Goal: Check status: Check status

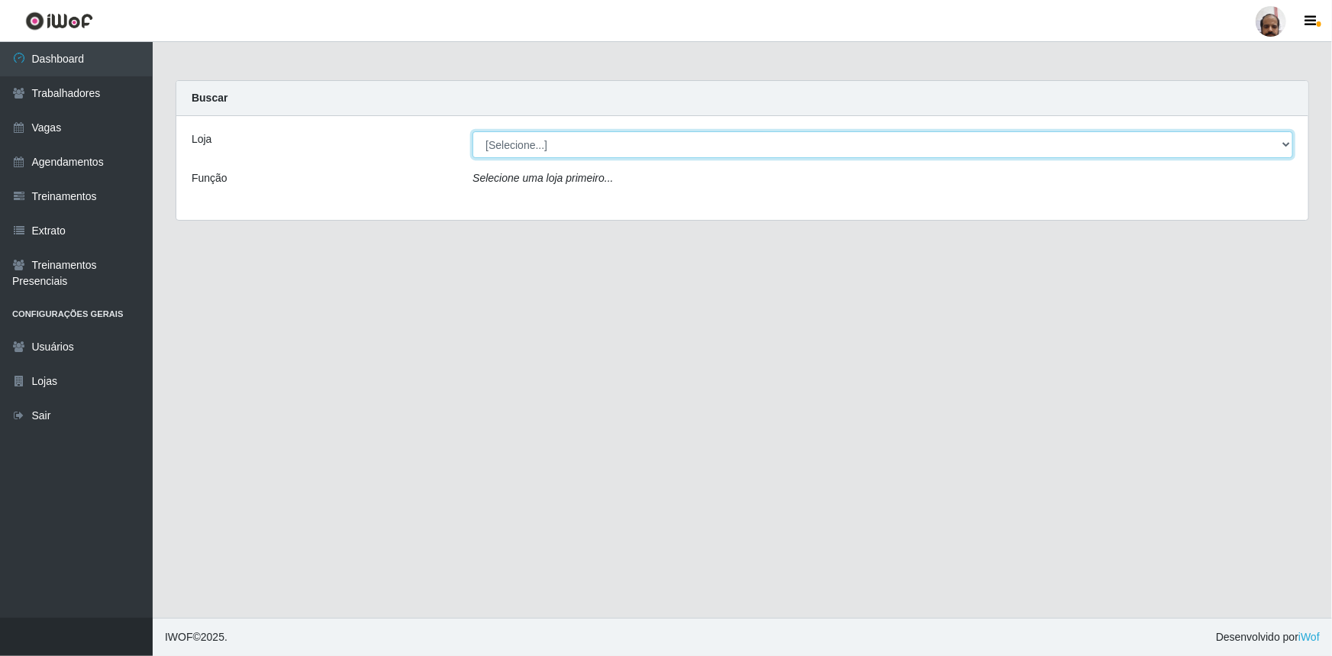
drag, startPoint x: 1290, startPoint y: 145, endPoint x: 1283, endPoint y: 146, distance: 7.7
click at [1290, 145] on select "[Selecione...] Mar Vermelho - Loja 05" at bounding box center [883, 144] width 821 height 27
select select "252"
click at [473, 131] on select "[Selecione...] Mar Vermelho - Loja 05" at bounding box center [883, 144] width 821 height 27
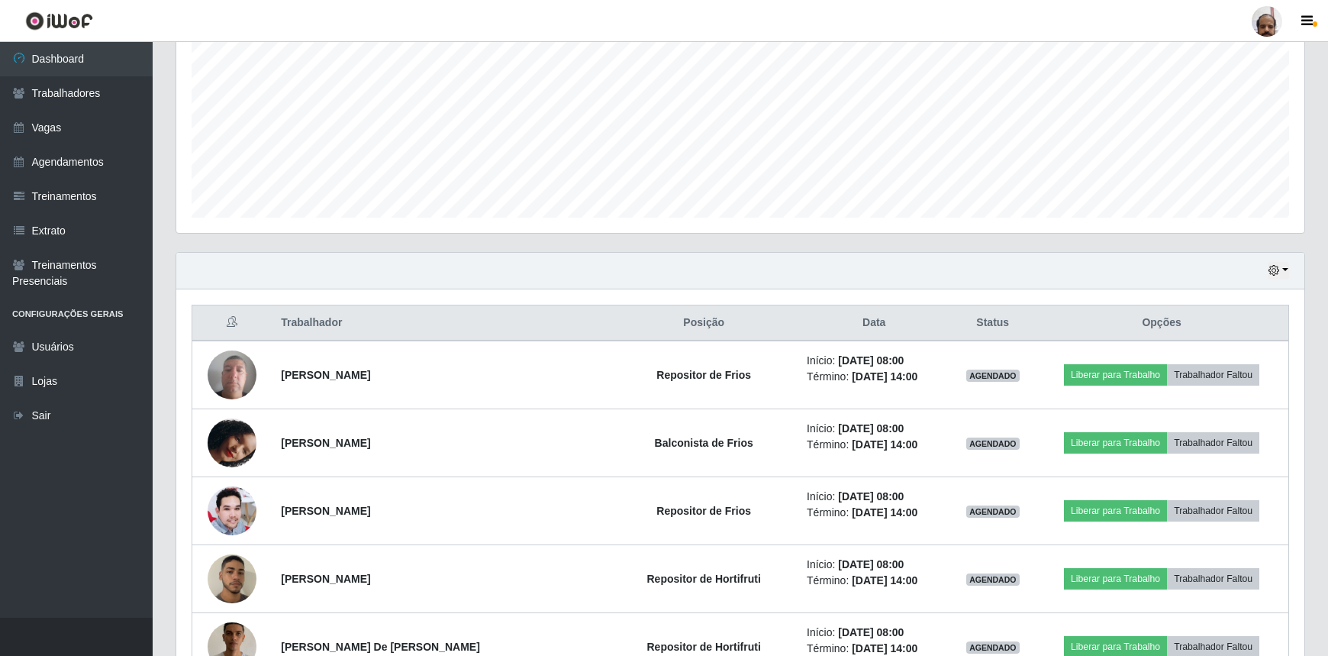
scroll to position [277, 0]
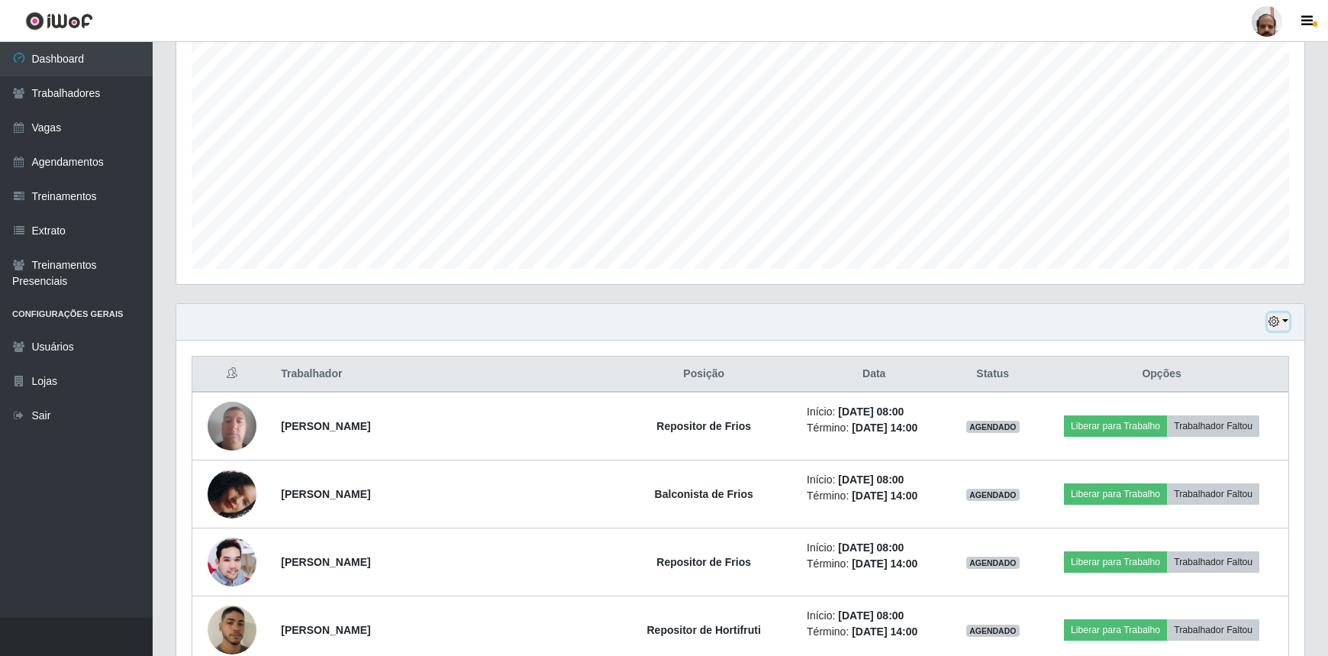
click at [1277, 317] on icon "button" at bounding box center [1274, 321] width 11 height 11
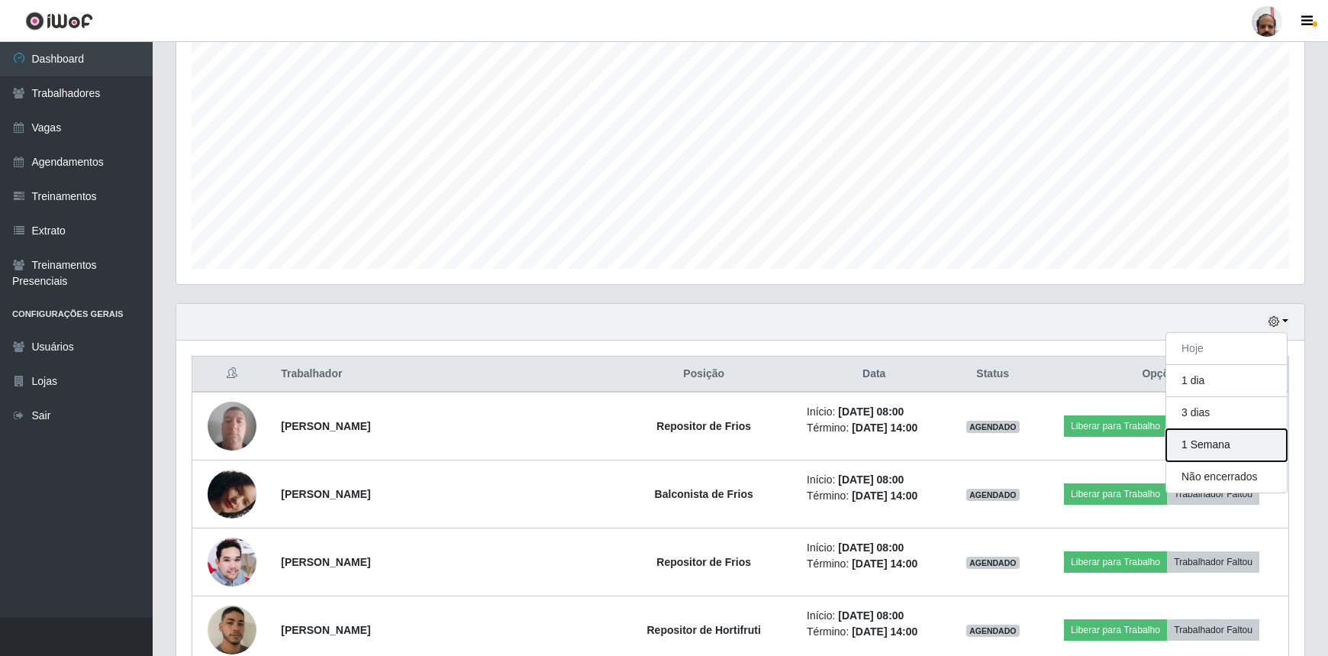
click at [1192, 442] on button "1 Semana" at bounding box center [1227, 445] width 121 height 32
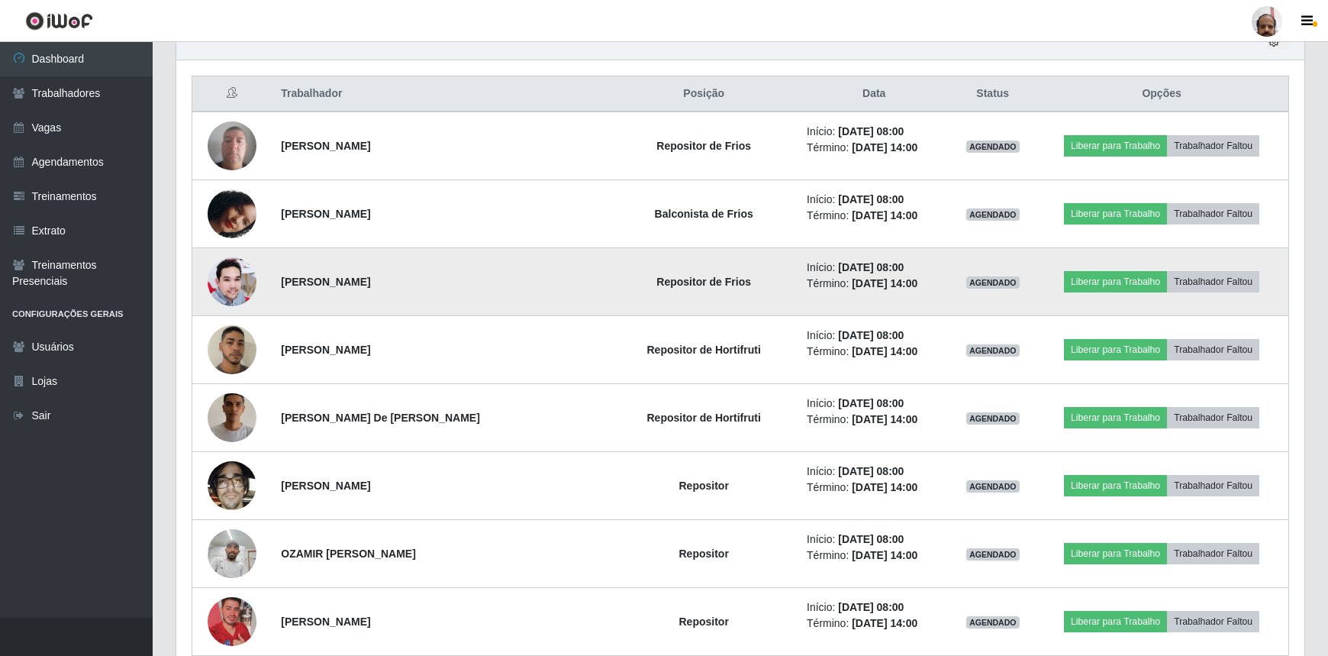
scroll to position [624, 0]
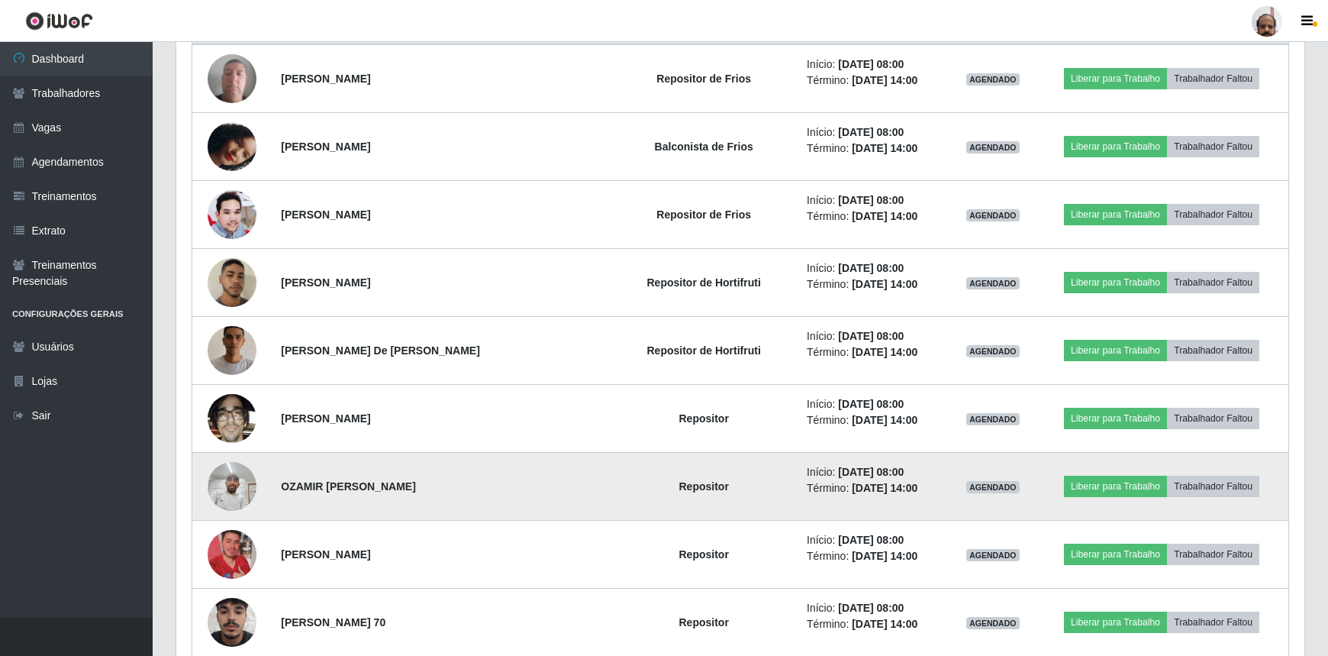
click at [231, 489] on img at bounding box center [232, 485] width 49 height 65
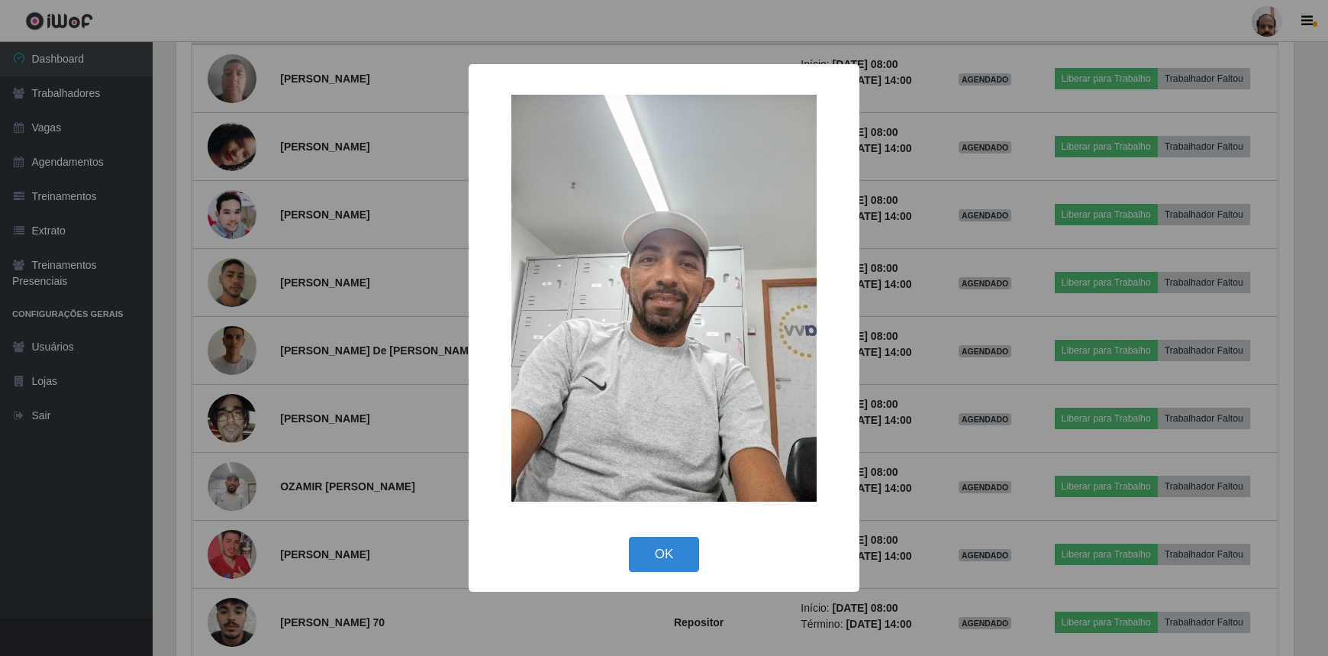
scroll to position [317, 1121]
click at [656, 559] on button "OK" at bounding box center [666, 555] width 71 height 36
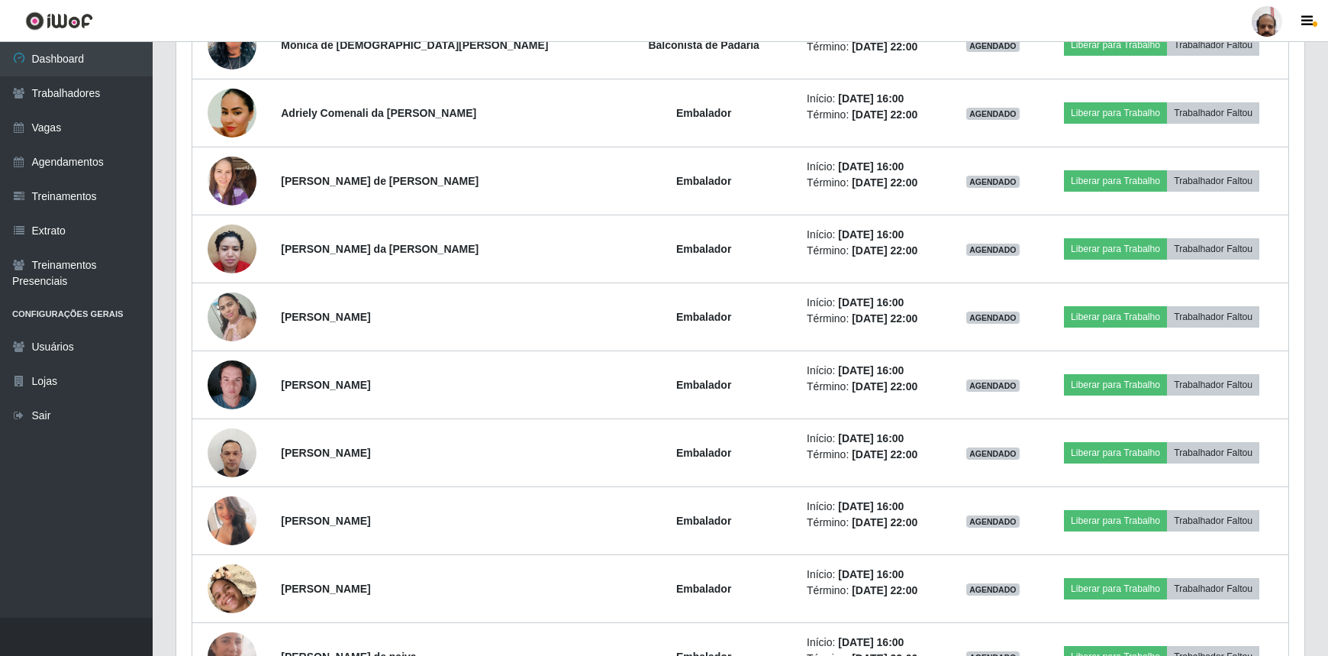
scroll to position [2359, 0]
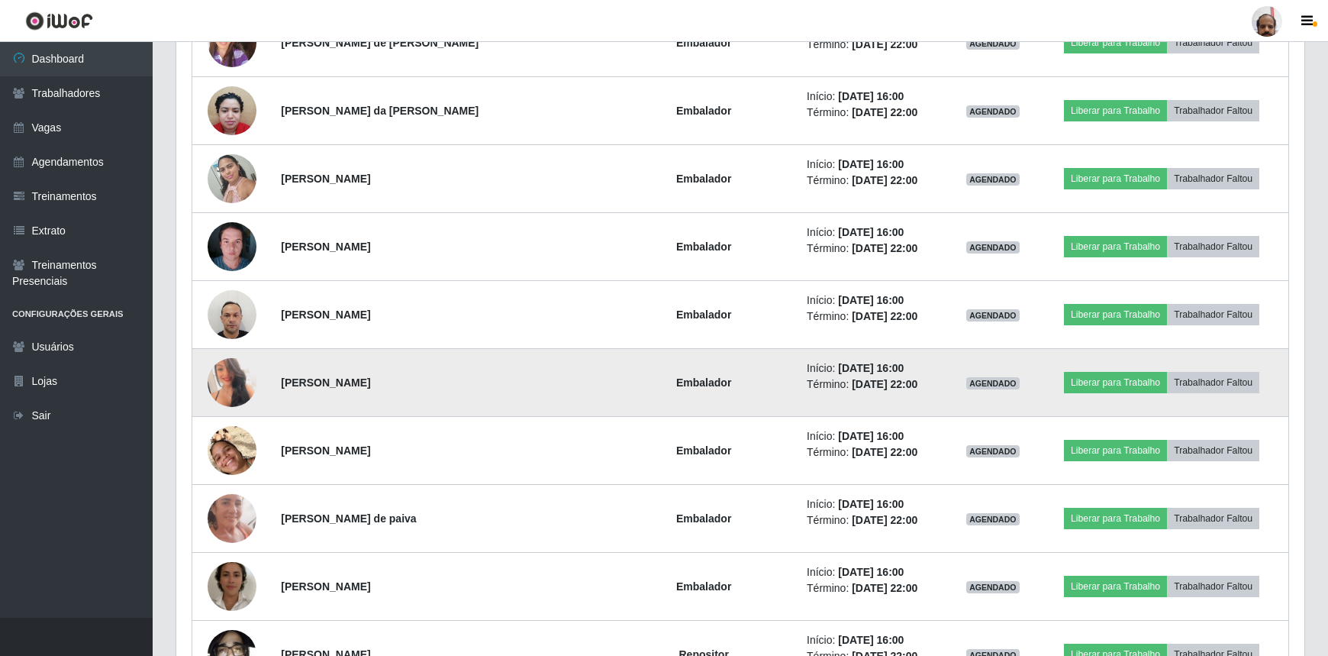
click at [238, 383] on img at bounding box center [232, 382] width 49 height 69
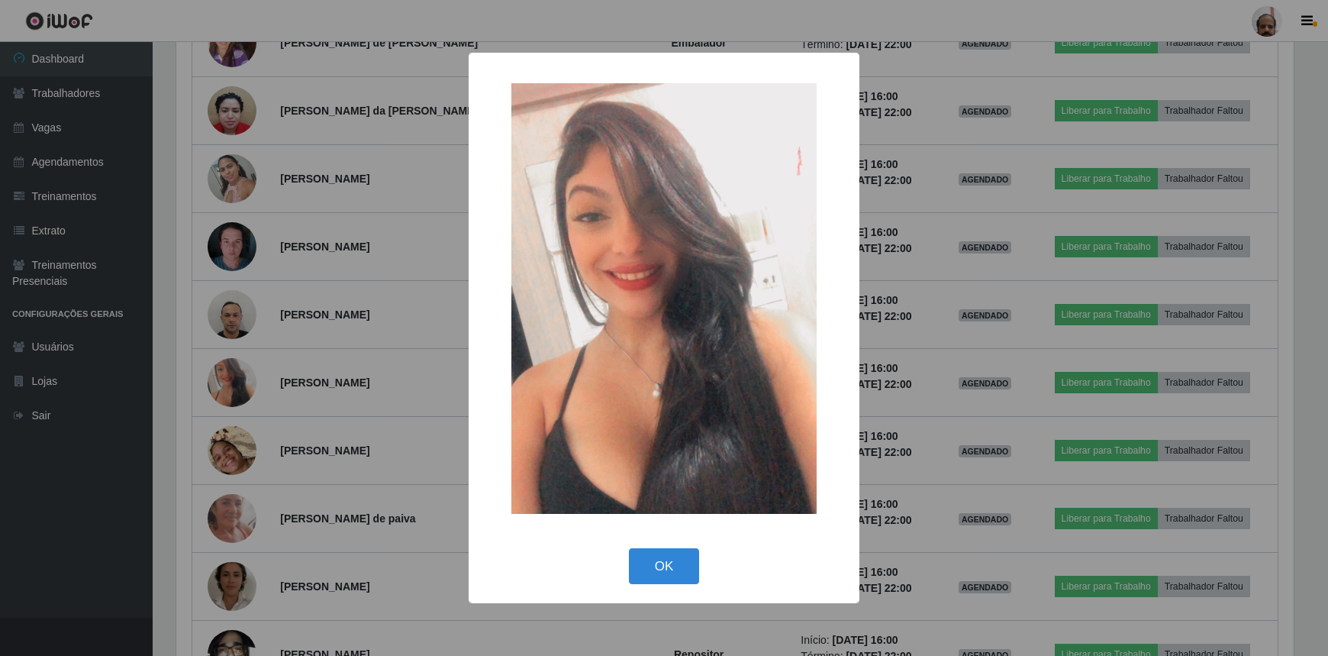
scroll to position [317, 1121]
click at [682, 551] on button "OK" at bounding box center [666, 566] width 71 height 36
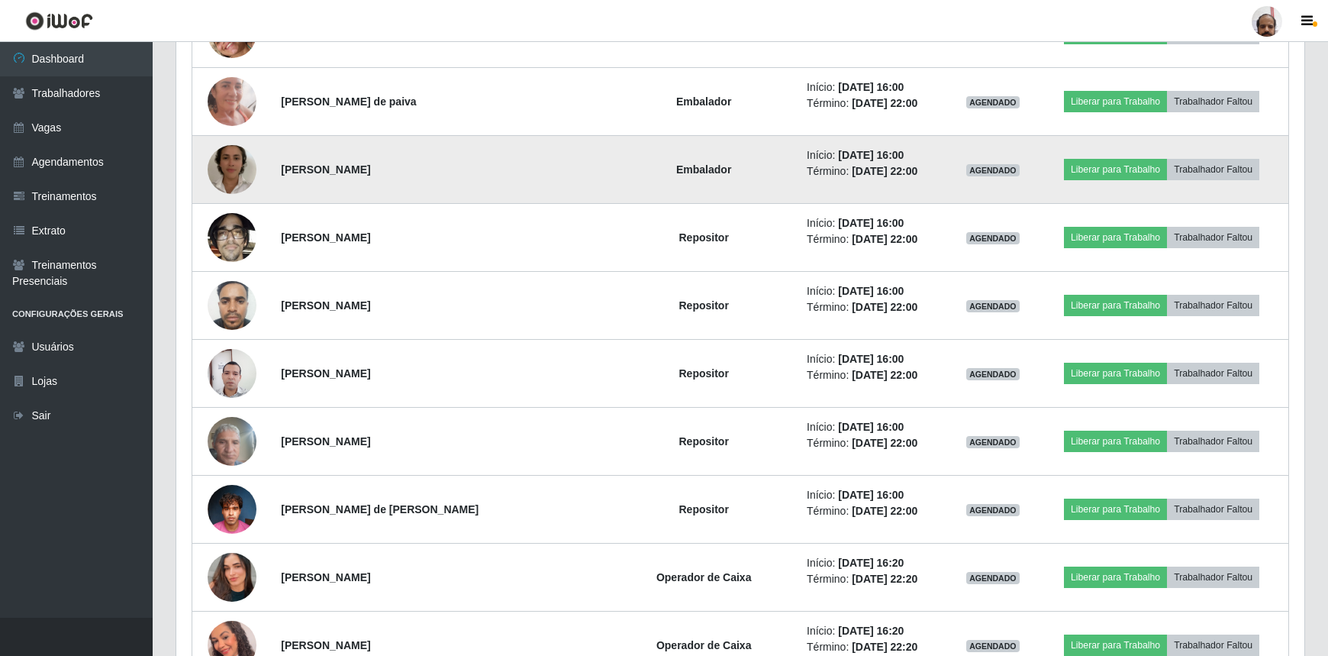
scroll to position [2845, 0]
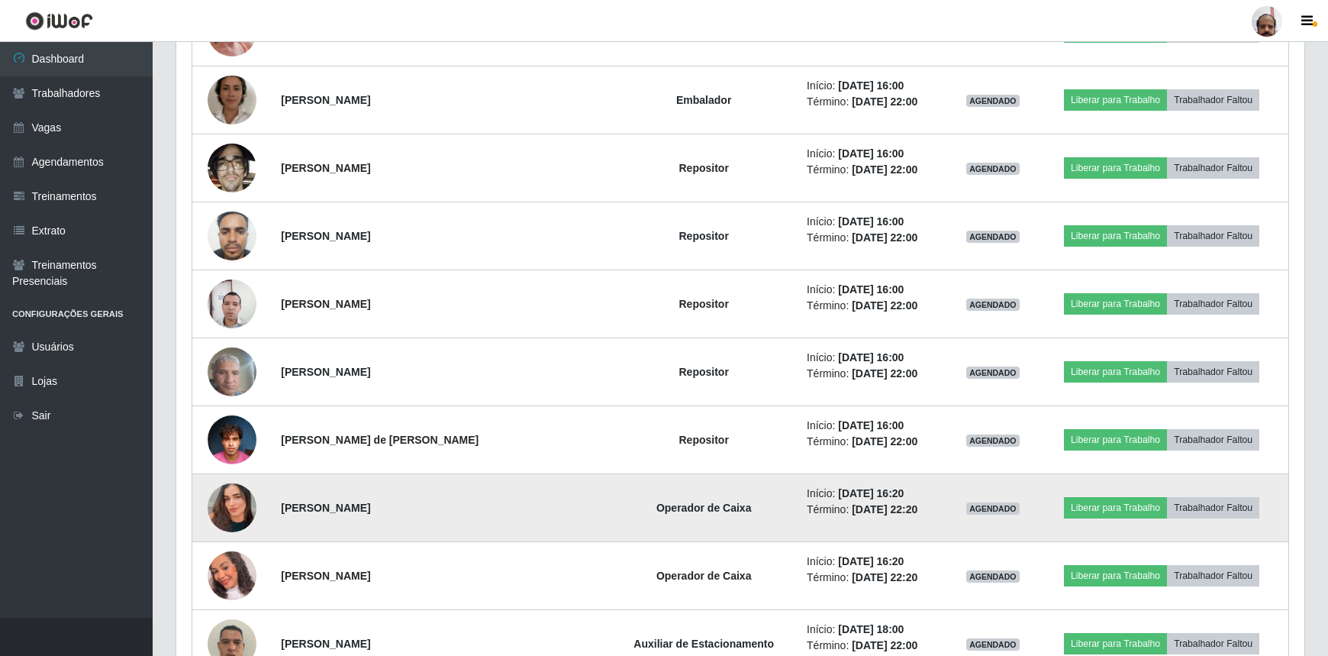
click at [228, 505] on img at bounding box center [232, 507] width 49 height 87
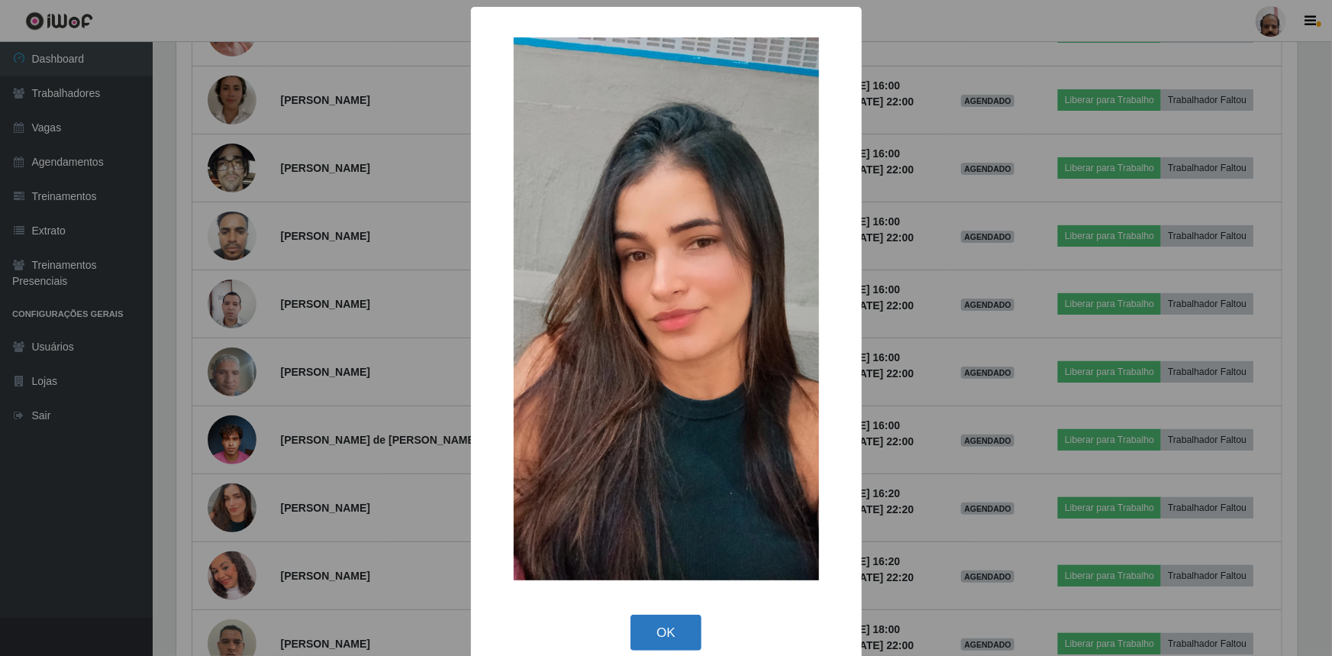
click at [673, 641] on button "OK" at bounding box center [666, 633] width 71 height 36
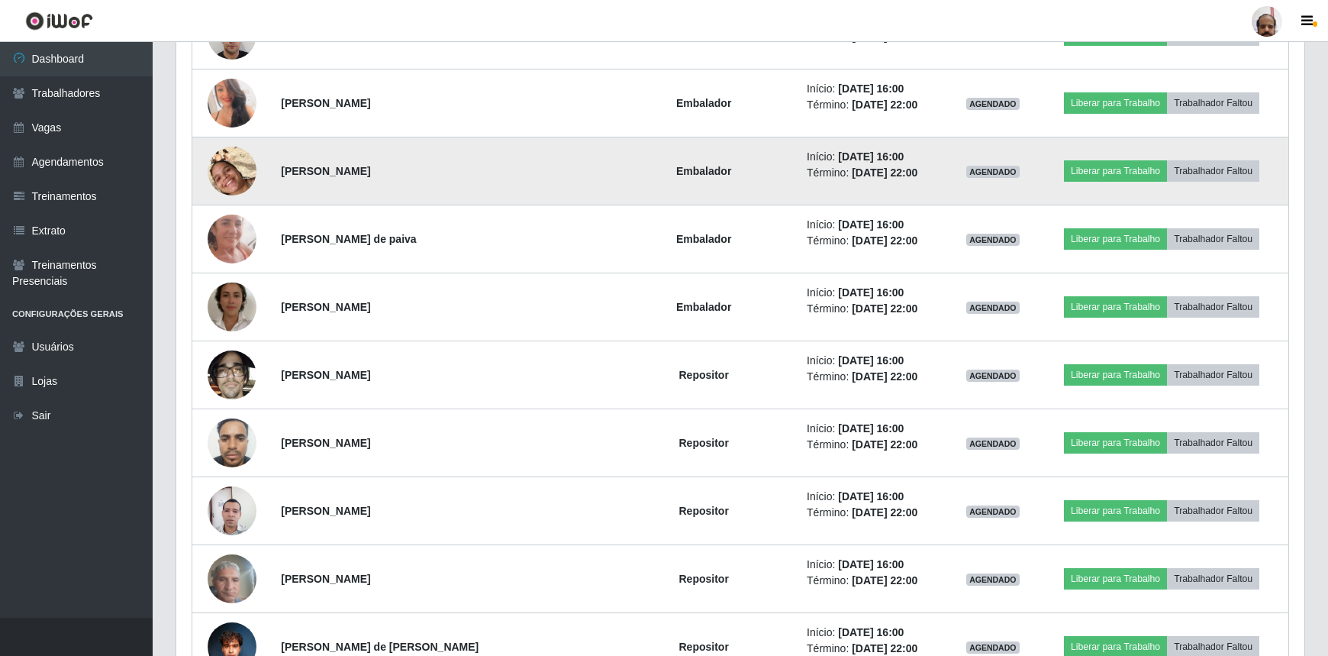
scroll to position [2498, 0]
